Goal: Obtain resource: Obtain resource

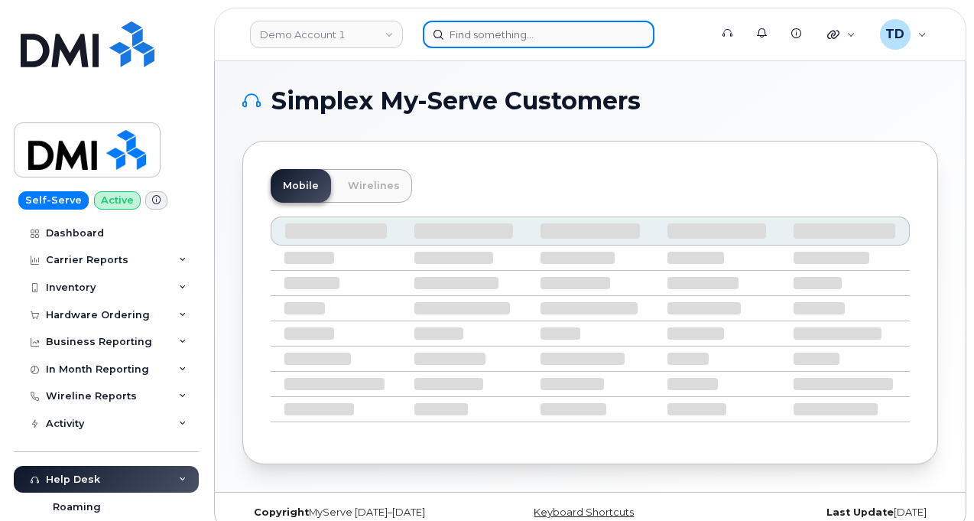
click at [488, 31] on input at bounding box center [539, 35] width 232 height 28
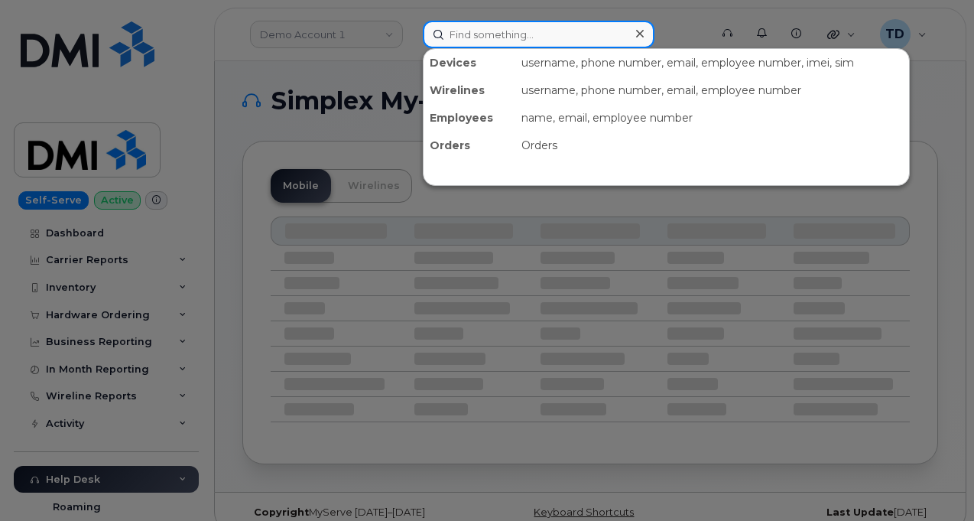
paste input "6133143159"
type input "6133143159"
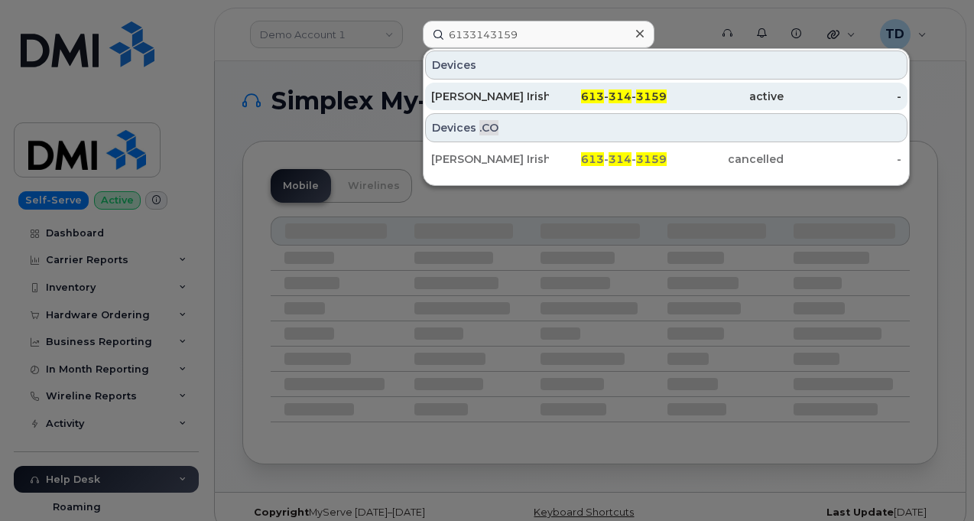
click at [587, 85] on div "613 - 314 - 3159" at bounding box center [608, 97] width 118 height 28
click at [560, 94] on div "613 - 314 - 3159" at bounding box center [608, 96] width 118 height 15
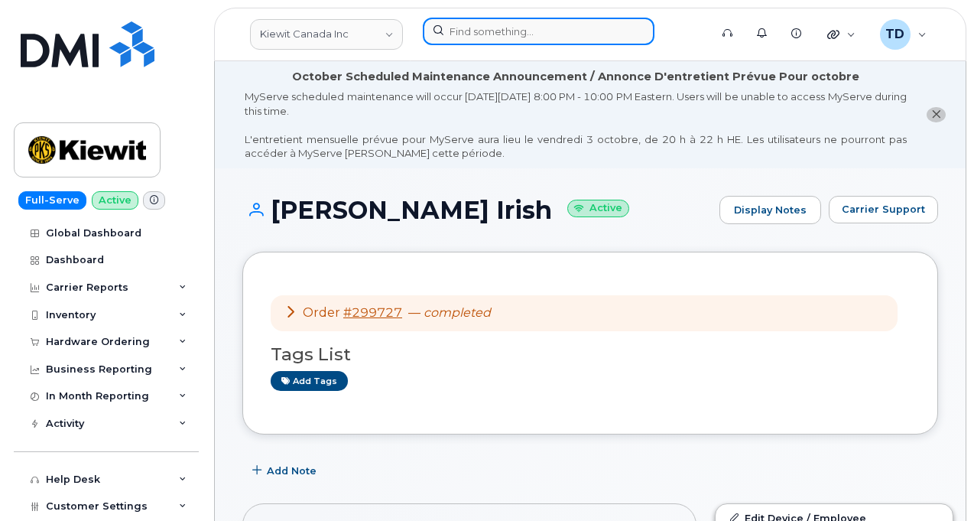
drag, startPoint x: 557, startPoint y: 40, endPoint x: 558, endPoint y: 23, distance: 16.9
click at [557, 33] on input at bounding box center [539, 32] width 232 height 28
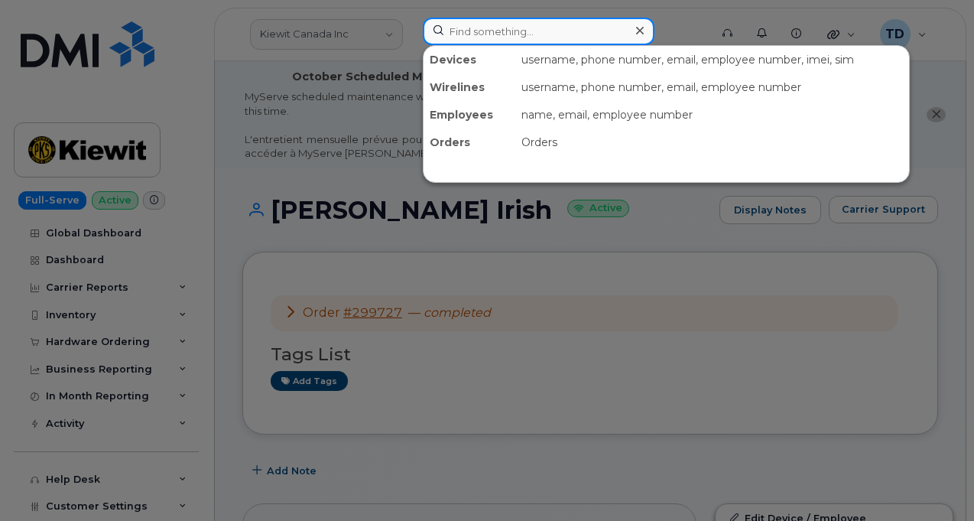
paste input "6133143159"
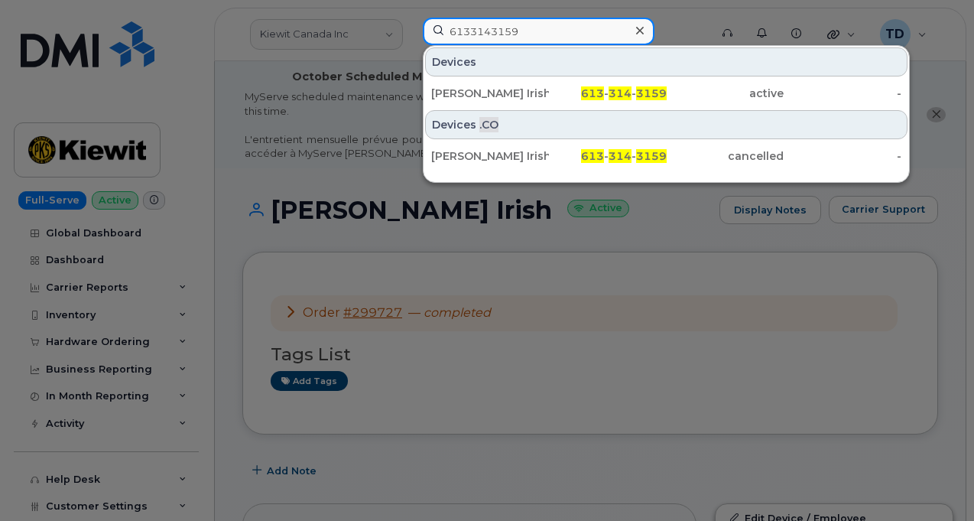
type input "6133143159"
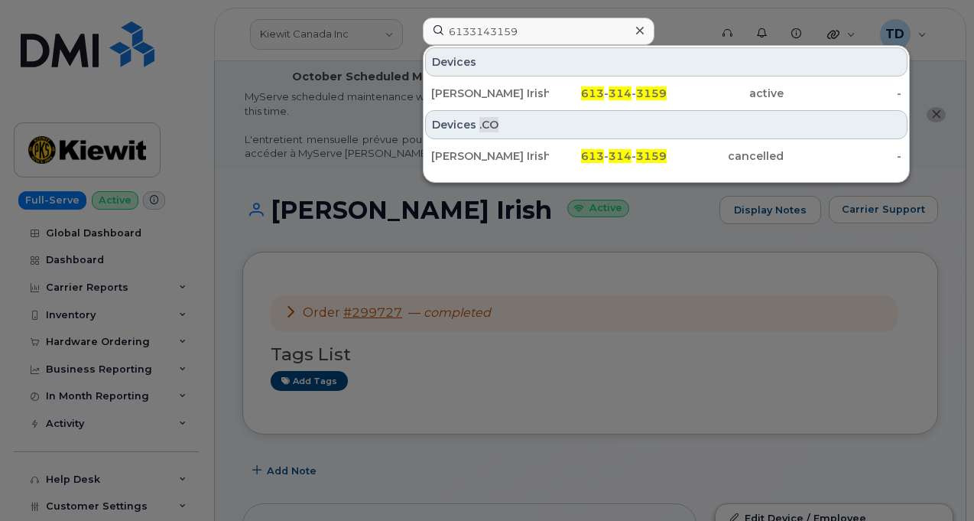
click at [433, 248] on div at bounding box center [487, 260] width 974 height 521
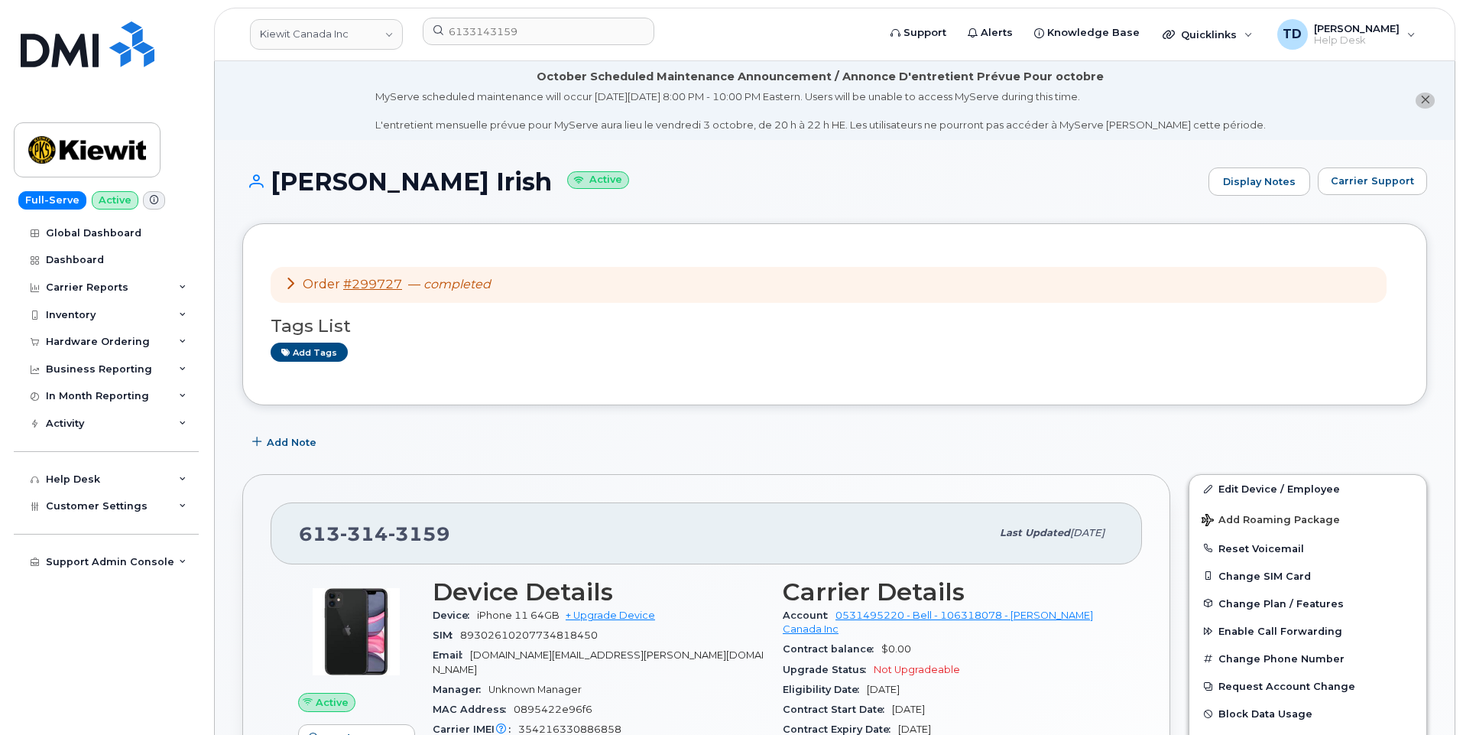
drag, startPoint x: 433, startPoint y: 279, endPoint x: 382, endPoint y: 346, distance: 84.5
click at [382, 349] on div "Add tags" at bounding box center [829, 351] width 1116 height 19
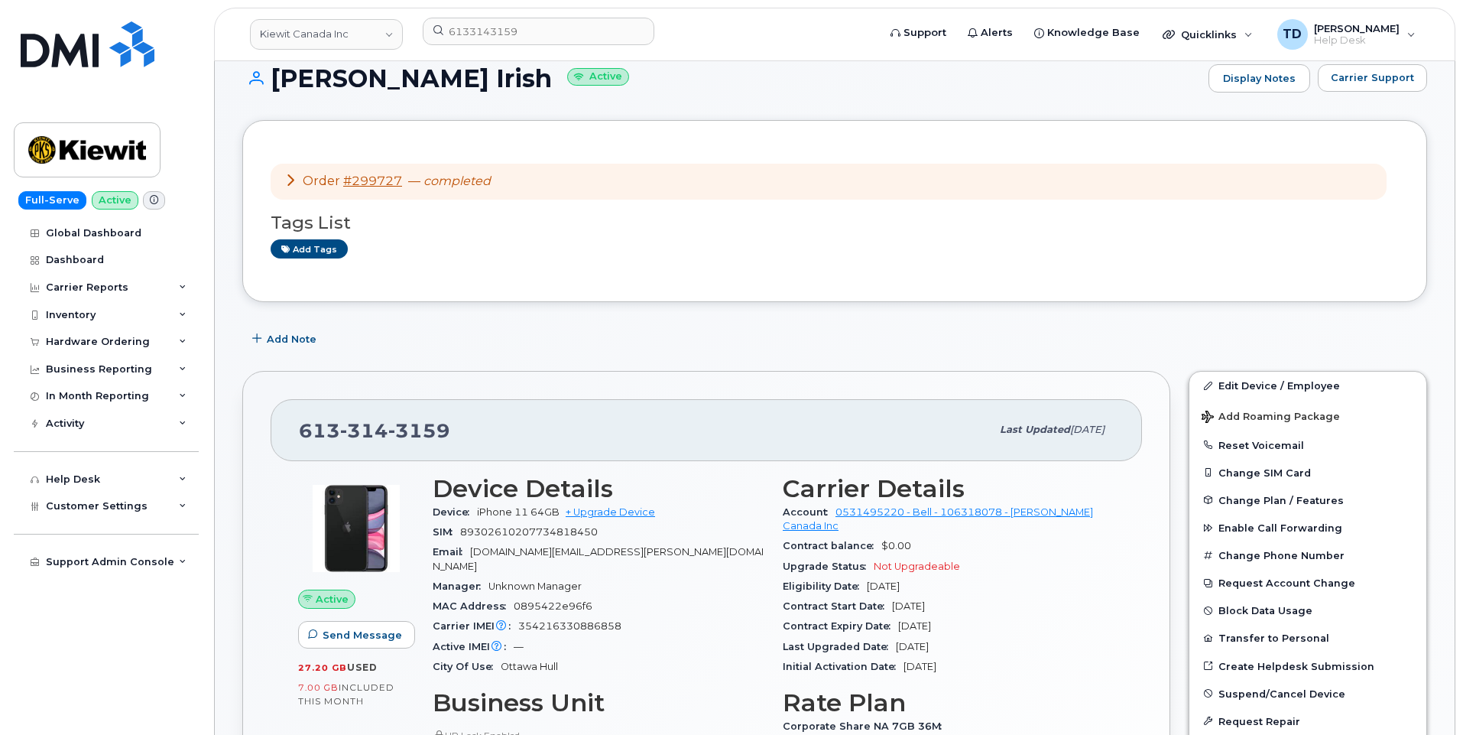
scroll to position [76, 0]
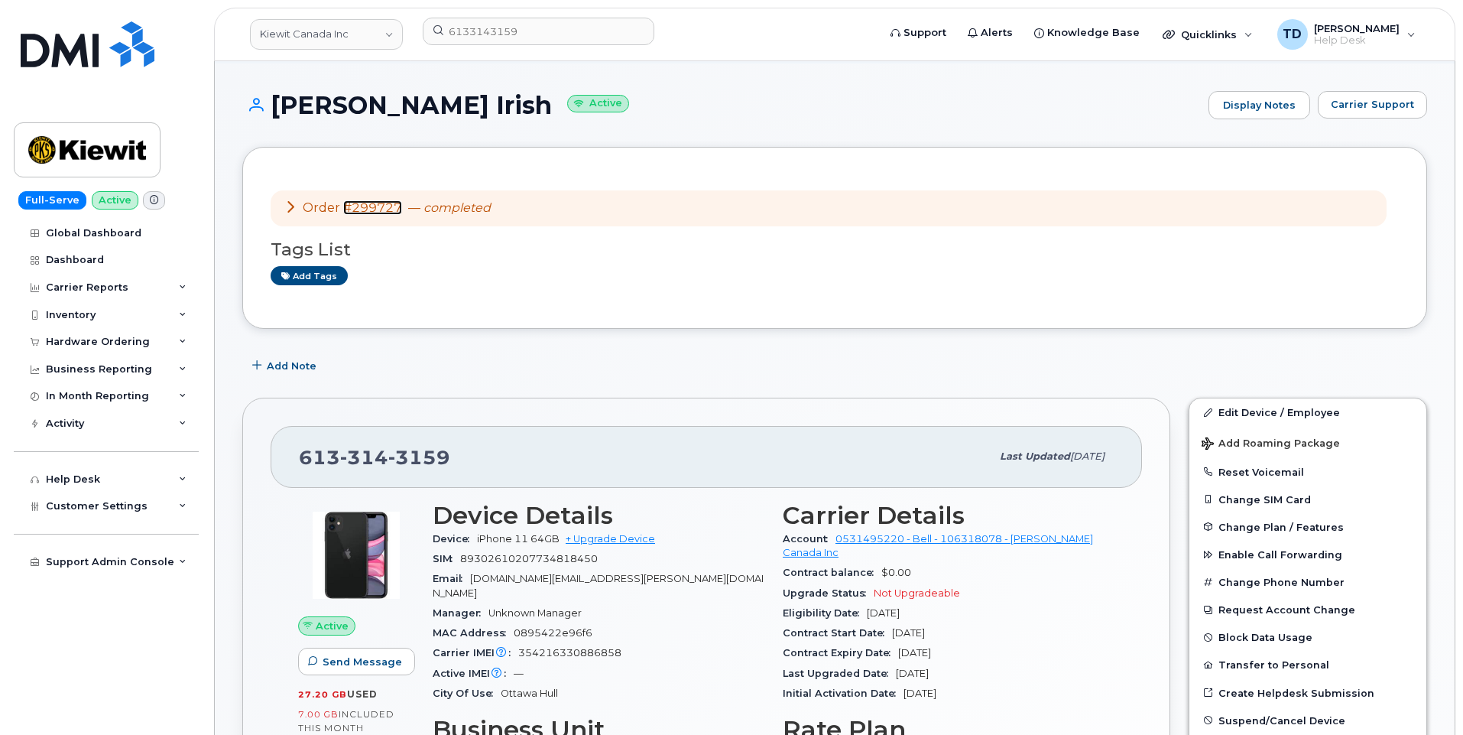
click at [381, 210] on link "#299727" at bounding box center [372, 207] width 59 height 15
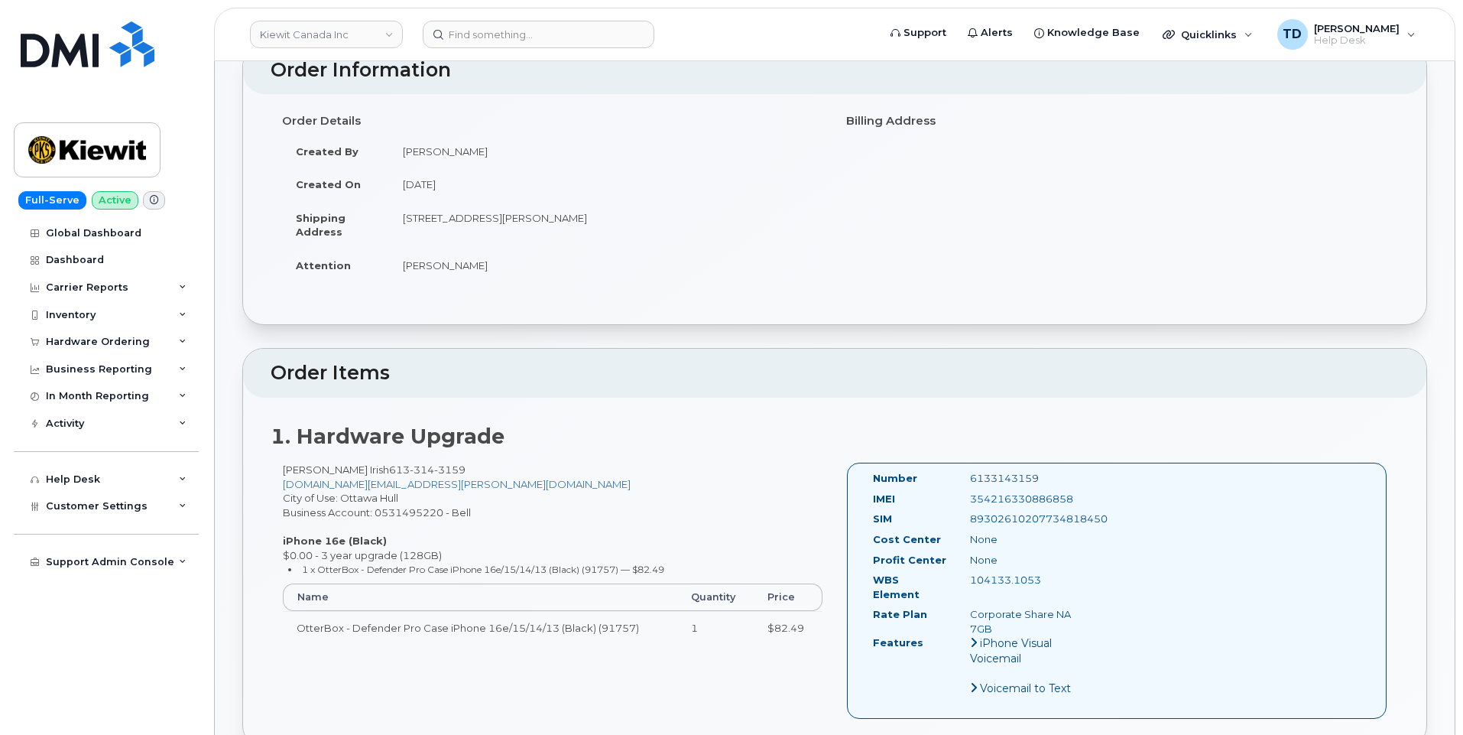
scroll to position [229, 0]
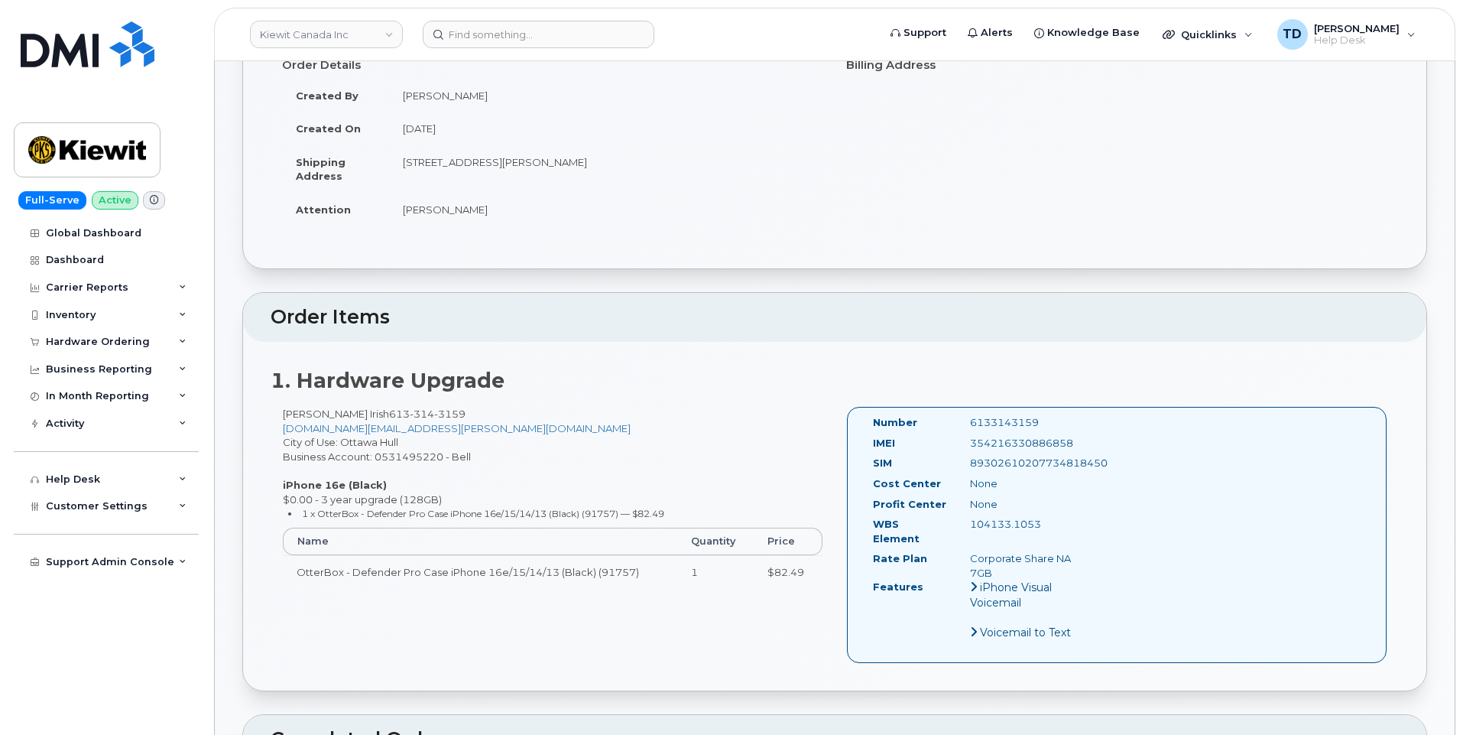
drag, startPoint x: 1044, startPoint y: 413, endPoint x: 972, endPoint y: 414, distance: 72.6
click at [969, 415] on div "6133143159" at bounding box center [1026, 422] width 135 height 15
copy div "6133143159"
click at [1051, 415] on div "6133143159" at bounding box center [1026, 422] width 135 height 15
click at [1056, 415] on div "6133143159" at bounding box center [1026, 422] width 135 height 15
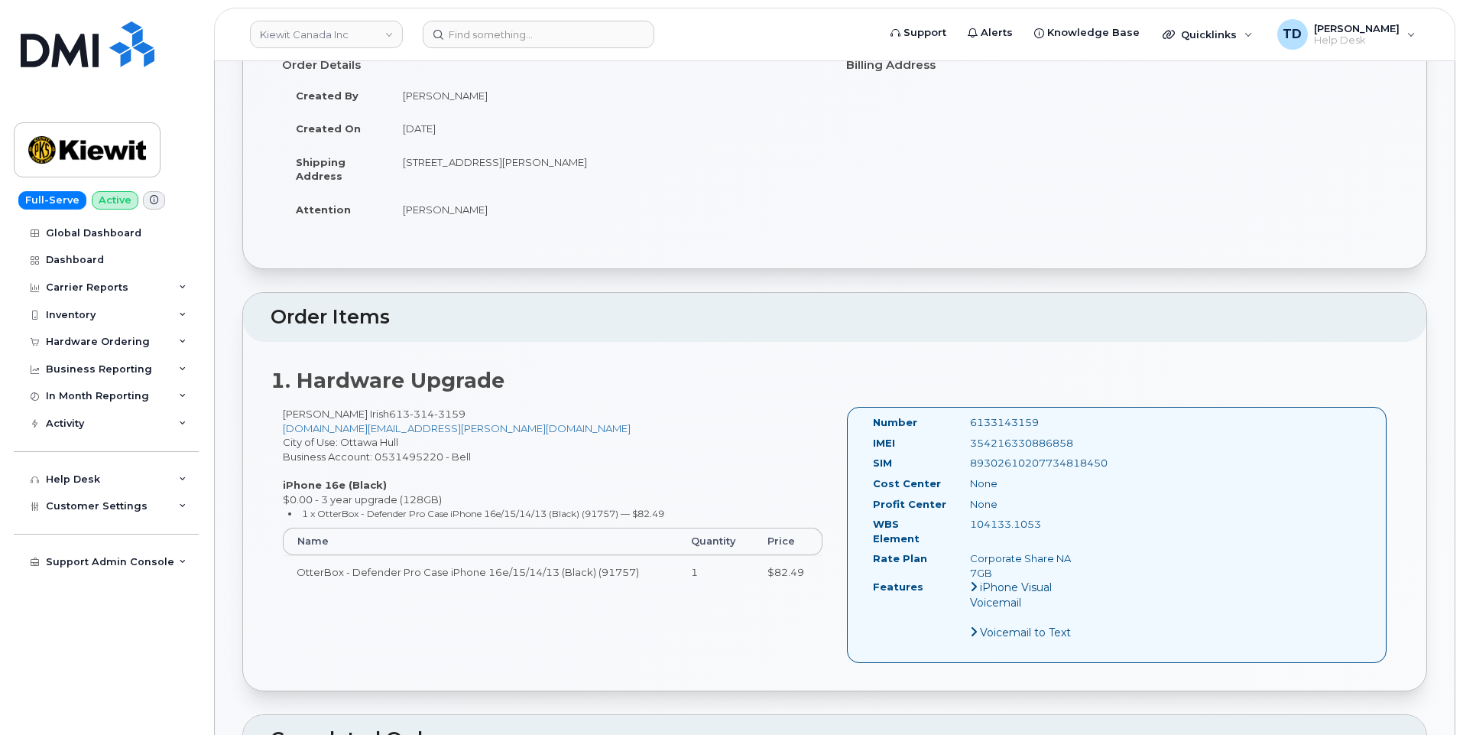
click at [1056, 415] on div "6133143159" at bounding box center [1026, 422] width 135 height 15
click at [1045, 415] on div "6133143159" at bounding box center [1026, 422] width 135 height 15
click at [1044, 415] on div "6133143159" at bounding box center [1026, 422] width 135 height 15
click at [1043, 415] on div "6133143159" at bounding box center [1026, 422] width 135 height 15
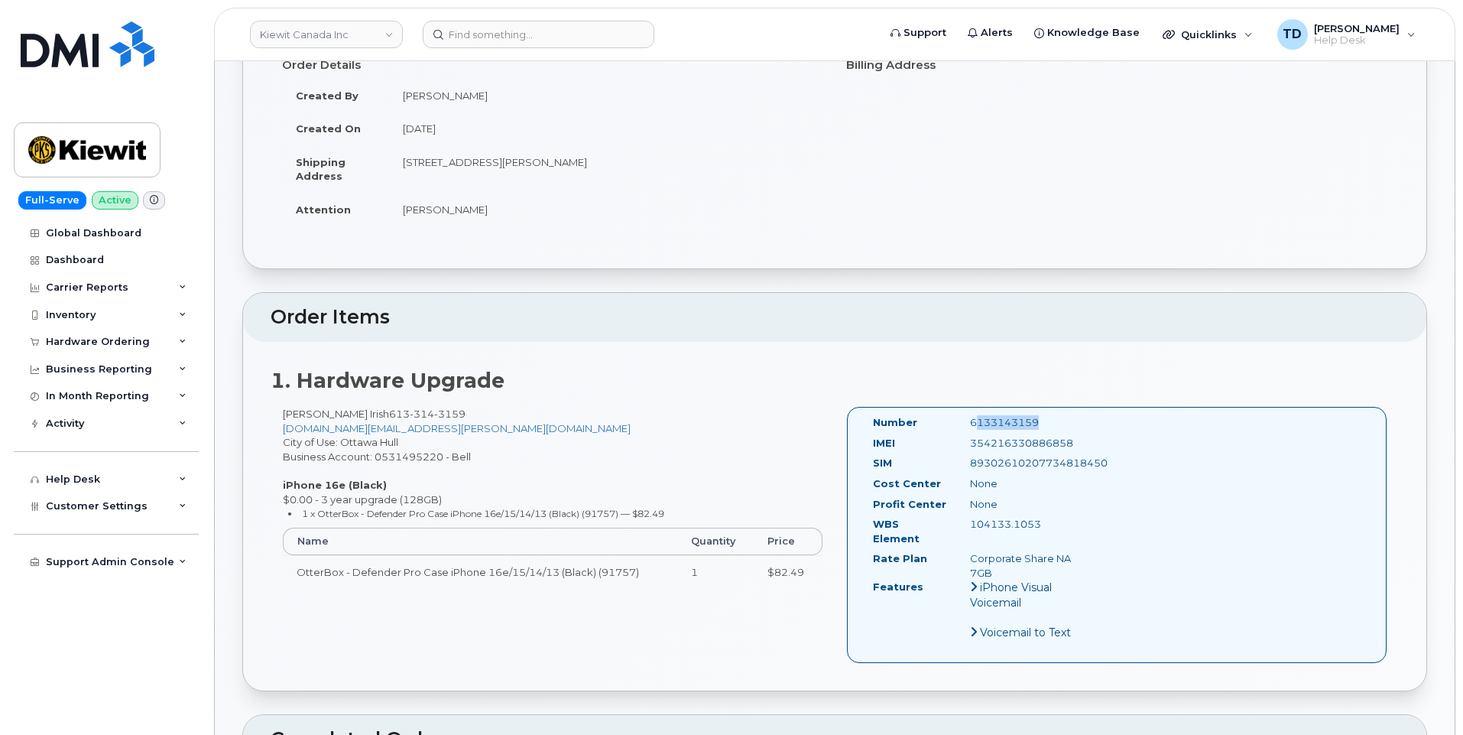
click at [1042, 415] on div "6133143159" at bounding box center [1026, 422] width 135 height 15
click at [1047, 415] on div "6133143159" at bounding box center [1026, 422] width 135 height 15
click at [1048, 415] on div "6133143159" at bounding box center [1026, 422] width 135 height 15
click at [1046, 415] on div "6133143159" at bounding box center [1026, 422] width 135 height 15
copy div "6133143159"
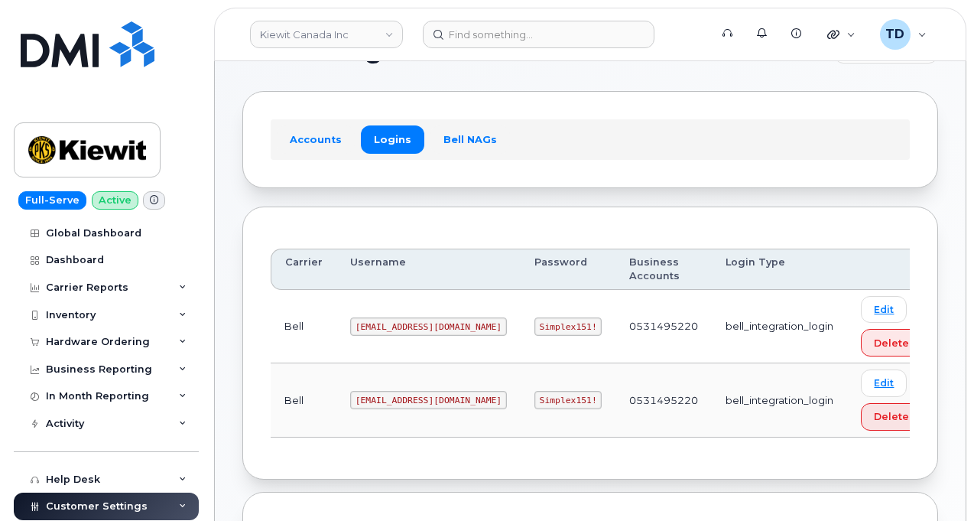
scroll to position [76, 0]
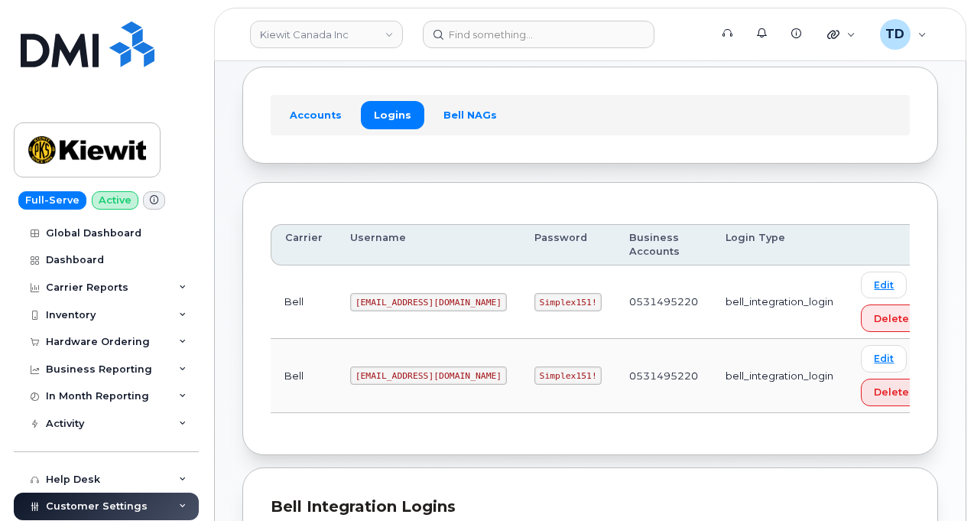
click at [352, 299] on code "1PeterK@myserve.ca" at bounding box center [428, 302] width 157 height 18
click at [353, 299] on code "1PeterK@myserve.ca" at bounding box center [428, 302] width 157 height 18
click at [364, 300] on code "1PeterK@myserve.ca" at bounding box center [428, 302] width 157 height 18
click at [365, 302] on code "1PeterK@myserve.ca" at bounding box center [428, 302] width 157 height 18
click at [420, 322] on td "1PeterK@myserve.ca" at bounding box center [428, 301] width 184 height 73
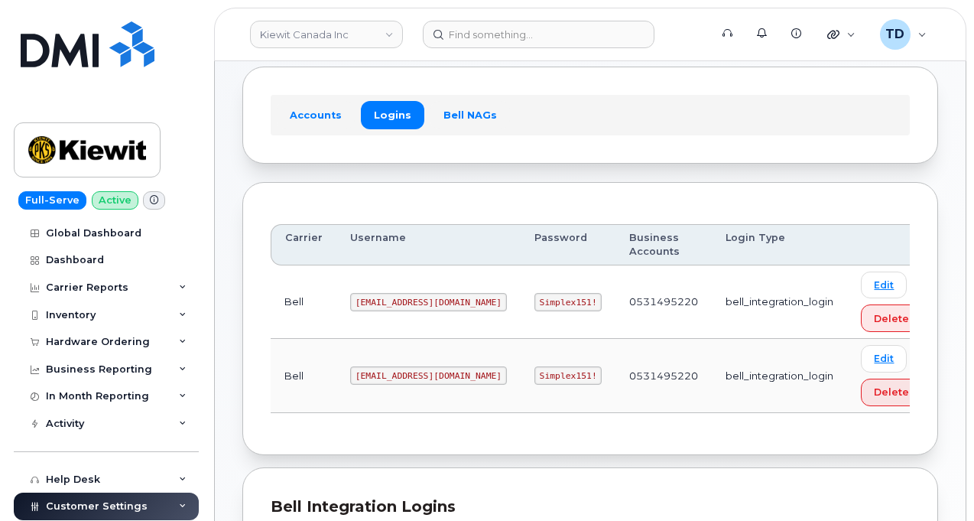
click at [615, 297] on td "0531495220" at bounding box center [663, 301] width 96 height 73
click at [540, 222] on div "Carrier Username Password Business Accounts Login Type Bell 1PeterK@myserve.ca …" at bounding box center [590, 318] width 639 height 216
drag, startPoint x: 534, startPoint y: 198, endPoint x: 549, endPoint y: 201, distance: 14.8
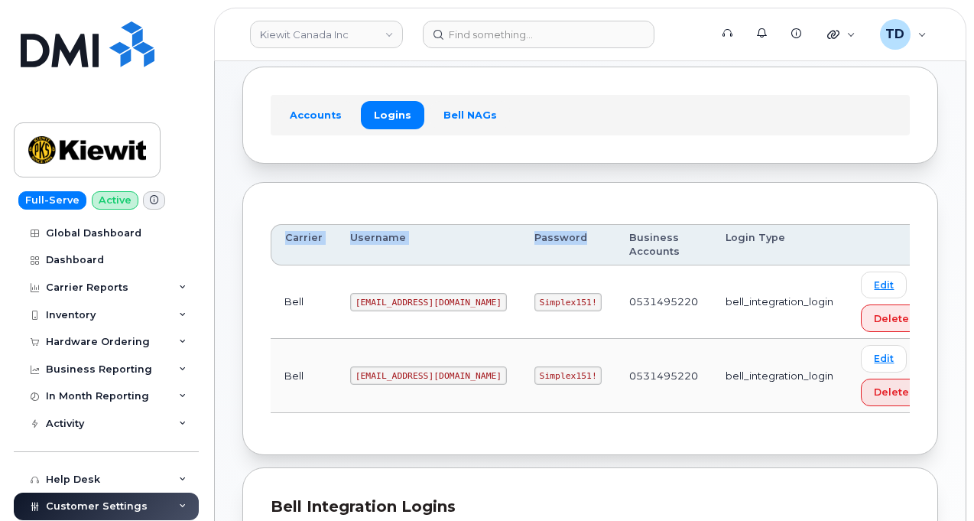
click at [534, 198] on div "Carrier Username Password Business Accounts Login Type Bell 1PeterK@myserve.ca …" at bounding box center [590, 318] width 696 height 273
click at [411, 299] on code "[EMAIL_ADDRESS][DOMAIN_NAME]" at bounding box center [428, 302] width 157 height 18
click at [411, 295] on code "[EMAIL_ADDRESS][DOMAIN_NAME]" at bounding box center [428, 302] width 157 height 18
click at [412, 296] on code "[EMAIL_ADDRESS][DOMAIN_NAME]" at bounding box center [428, 302] width 157 height 18
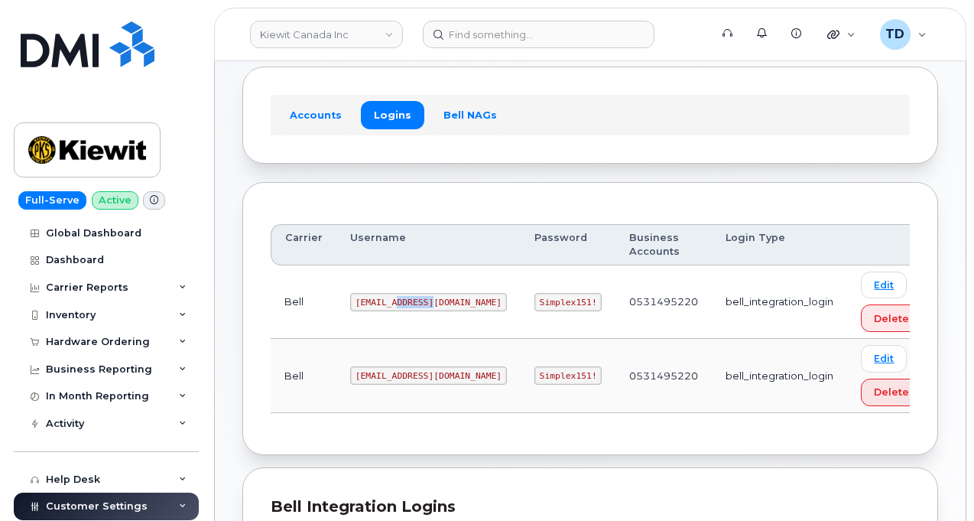
click at [414, 297] on code "[EMAIL_ADDRESS][DOMAIN_NAME]" at bounding box center [428, 302] width 157 height 18
click at [364, 298] on code "[EMAIL_ADDRESS][DOMAIN_NAME]" at bounding box center [428, 302] width 157 height 18
drag, startPoint x: 352, startPoint y: 301, endPoint x: 443, endPoint y: 299, distance: 91.0
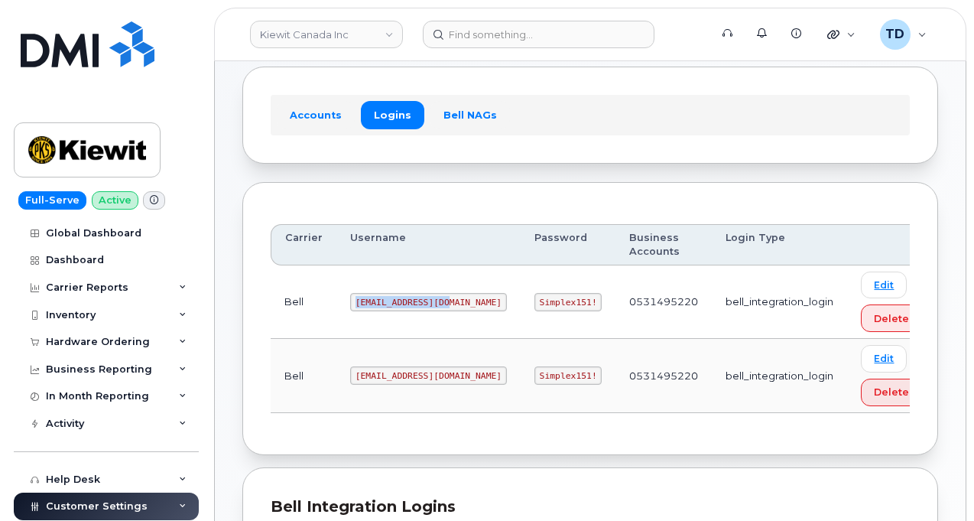
click at [443, 299] on td "[EMAIL_ADDRESS][DOMAIN_NAME]" at bounding box center [428, 301] width 184 height 73
copy code "[EMAIL_ADDRESS][DOMAIN_NAME]"
drag, startPoint x: 535, startPoint y: 302, endPoint x: 485, endPoint y: 300, distance: 50.5
click at [534, 300] on code "Simplex151!" at bounding box center [568, 302] width 68 height 18
copy code "Simplex151!"
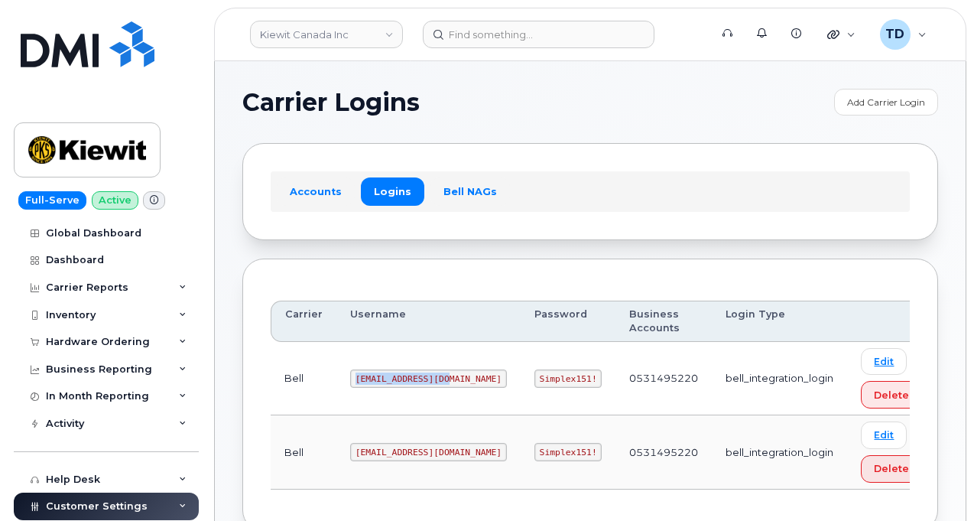
drag, startPoint x: 349, startPoint y: 377, endPoint x: 452, endPoint y: 388, distance: 103.8
click at [452, 388] on td "[EMAIL_ADDRESS][DOMAIN_NAME]" at bounding box center [428, 378] width 184 height 73
copy code "[EMAIL_ADDRESS][DOMAIN_NAME]"
drag, startPoint x: 485, startPoint y: 374, endPoint x: 539, endPoint y: 381, distance: 54.8
click at [539, 381] on code "Simplex151!" at bounding box center [568, 378] width 68 height 18
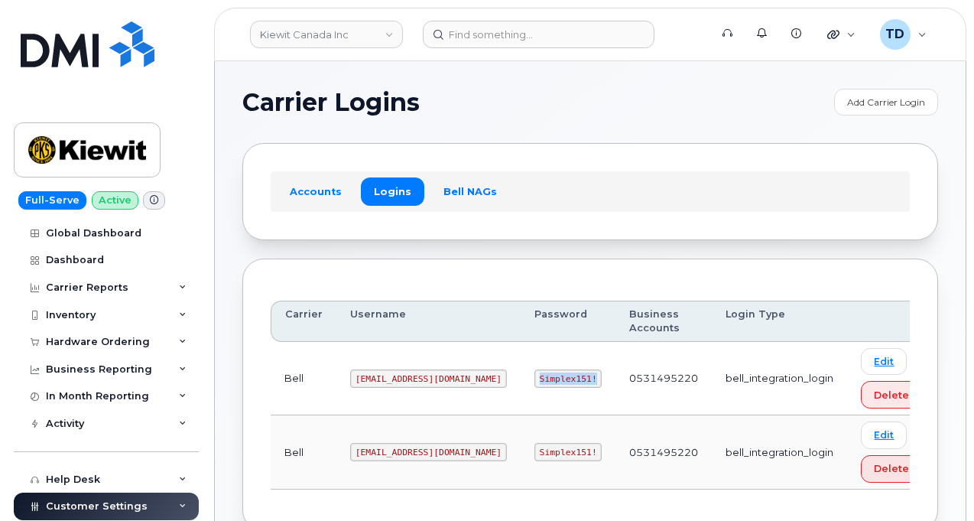
copy code "Simplex151!"
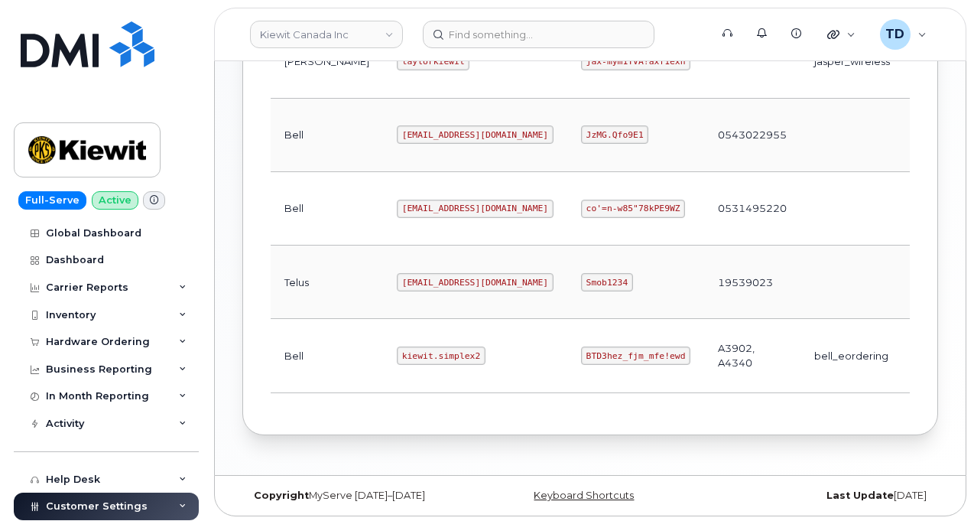
scroll to position [625, 0]
drag, startPoint x: 355, startPoint y: 353, endPoint x: 416, endPoint y: 368, distance: 62.9
click at [416, 368] on td "kiewit.simplex2" at bounding box center [475, 354] width 184 height 73
copy code "kiewit.simplex2"
click at [581, 354] on code "BTD3hez_fjm_mfe!ewd" at bounding box center [635, 355] width 109 height 18
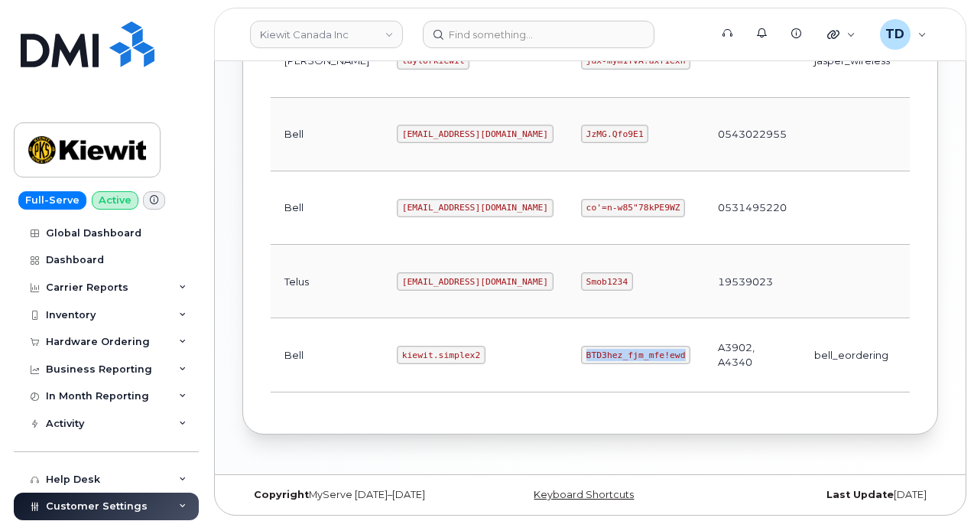
drag, startPoint x: 502, startPoint y: 352, endPoint x: 598, endPoint y: 354, distance: 95.6
click at [598, 354] on code "BTD3hez_fjm_mfe!ewd" at bounding box center [635, 355] width 109 height 18
copy code "BTD3hez_fjm_mfe!ewd"
